Goal: Task Accomplishment & Management: Manage account settings

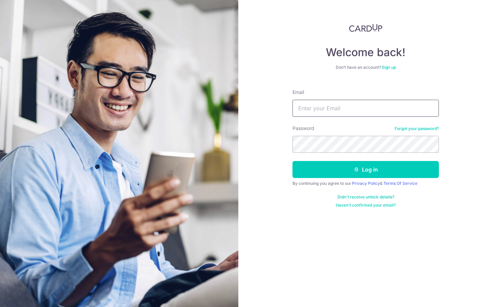
click at [341, 108] on input "Email" at bounding box center [365, 108] width 146 height 17
type input "[EMAIL_ADDRESS][DOMAIN_NAME]"
click at [352, 107] on input "[EMAIL_ADDRESS][DOMAIN_NAME]" at bounding box center [365, 108] width 146 height 17
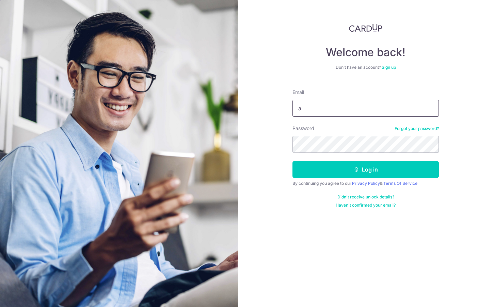
type input "[EMAIL_ADDRESS][DOMAIN_NAME]"
click at [366, 170] on button "Log in" at bounding box center [365, 169] width 146 height 17
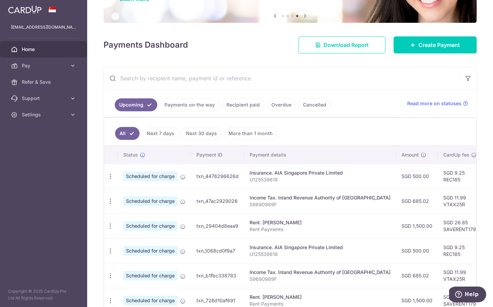
scroll to position [74, 0]
